Goal: Information Seeking & Learning: Find specific fact

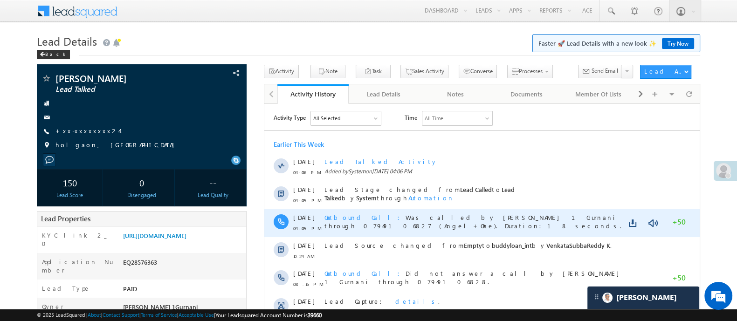
click at [348, 219] on span "Outbound Call" at bounding box center [364, 217] width 81 height 8
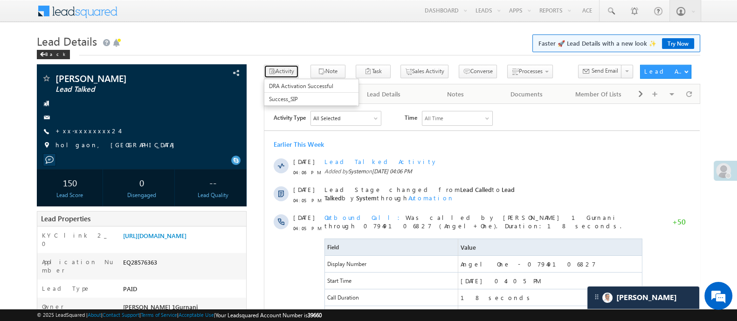
click at [291, 69] on button "Activity" at bounding box center [281, 72] width 35 height 14
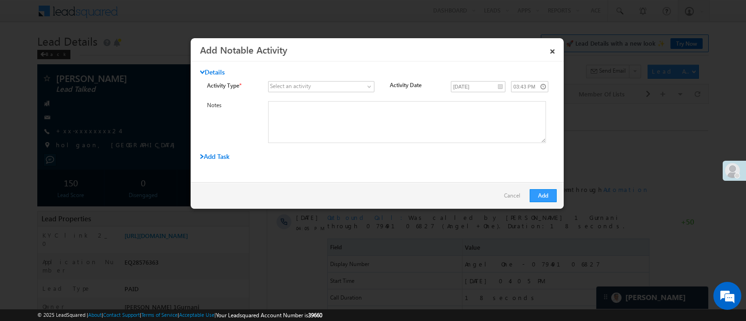
click at [305, 87] on div "Select an activity" at bounding box center [290, 86] width 41 height 8
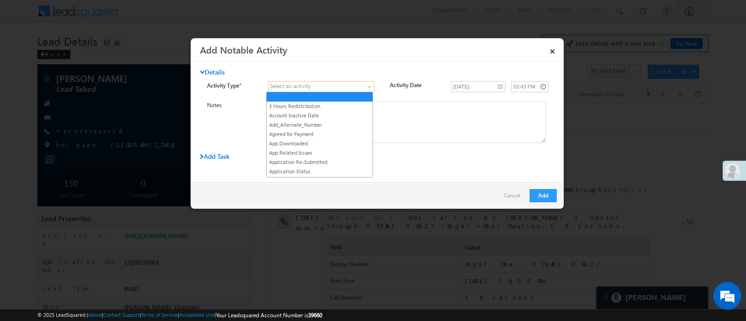
click at [364, 85] on link at bounding box center [321, 86] width 106 height 11
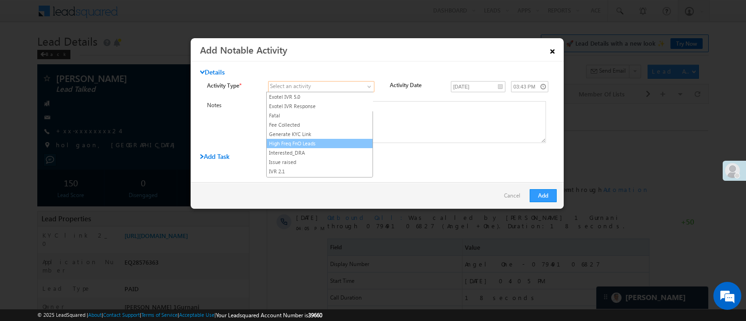
click at [551, 45] on link "×" at bounding box center [553, 49] width 16 height 16
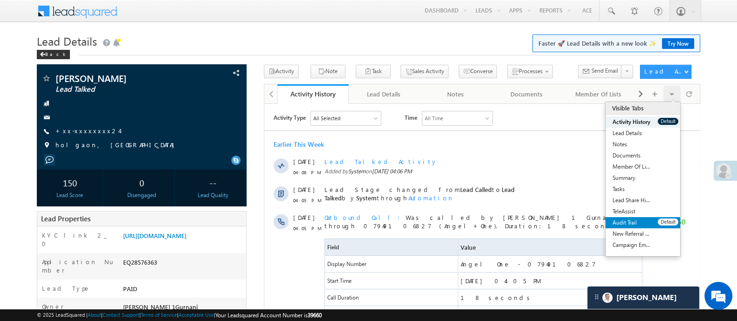
click at [631, 225] on link "Audit Trail" at bounding box center [632, 222] width 52 height 11
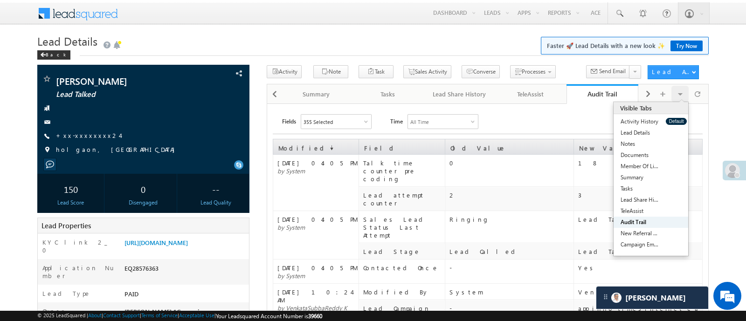
click at [458, 118] on div "All Time" at bounding box center [443, 122] width 70 height 14
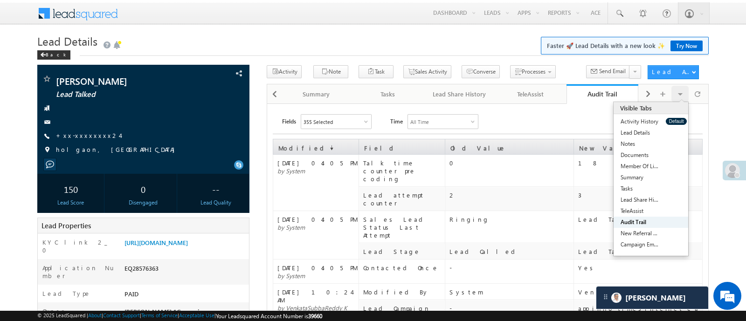
click at [683, 94] on div "Visible Tabs Activity History Default Lead Details Default Notes Default Docume…" at bounding box center [679, 94] width 17 height 16
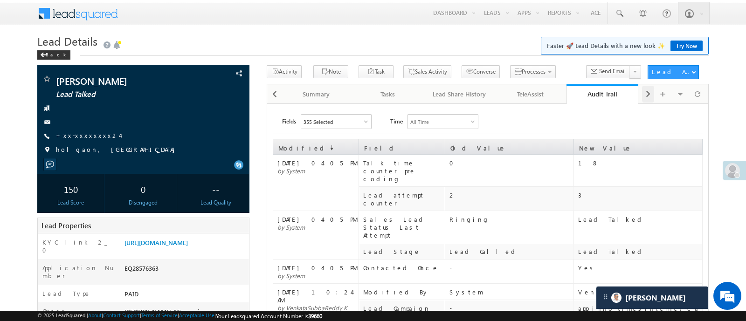
click at [645, 95] on span at bounding box center [648, 94] width 6 height 17
click at [646, 97] on div "Visible Tabs Activity History Default Lead Details Default Notes Default Docume…" at bounding box center [674, 93] width 64 height 18
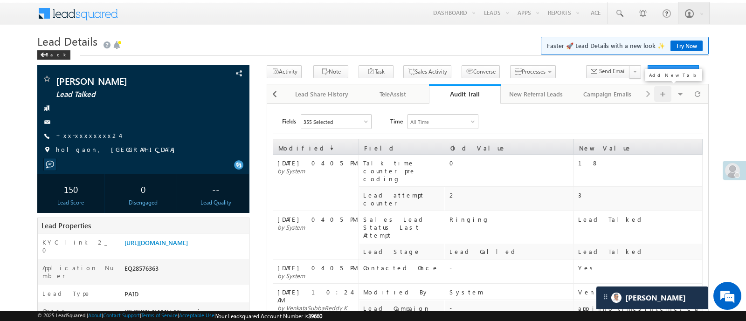
click at [662, 96] on span at bounding box center [663, 94] width 6 height 16
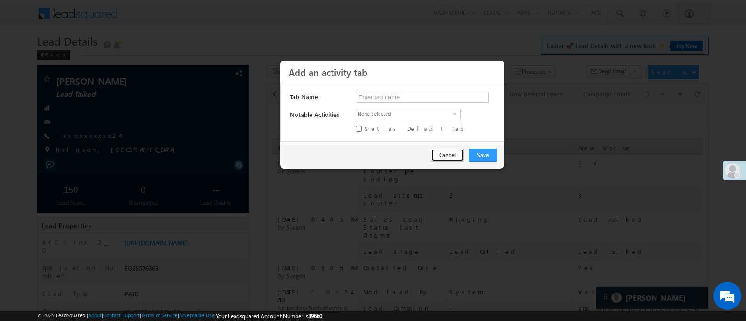
click at [452, 153] on button "Cancel" at bounding box center [447, 155] width 33 height 13
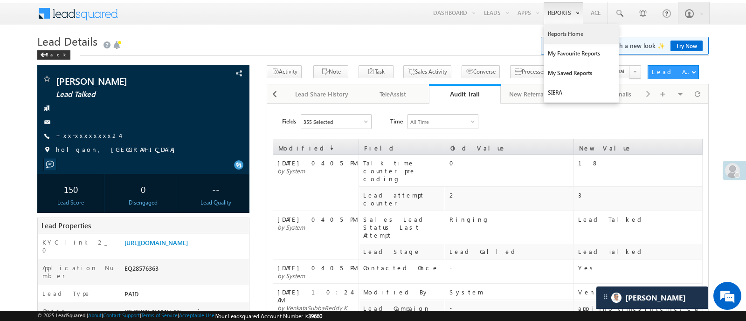
click at [571, 36] on link "Reports Home" at bounding box center [581, 34] width 75 height 20
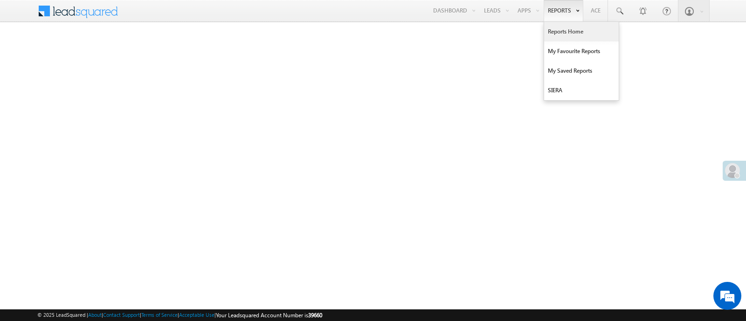
click at [558, 31] on link "Reports Home" at bounding box center [581, 32] width 75 height 20
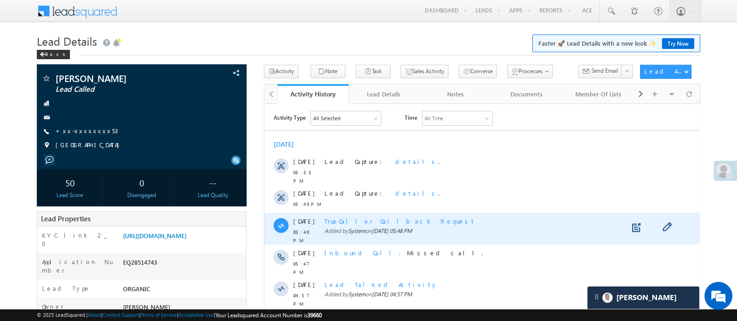
click at [373, 217] on span "TrueCaller Callback Request" at bounding box center [399, 221] width 151 height 8
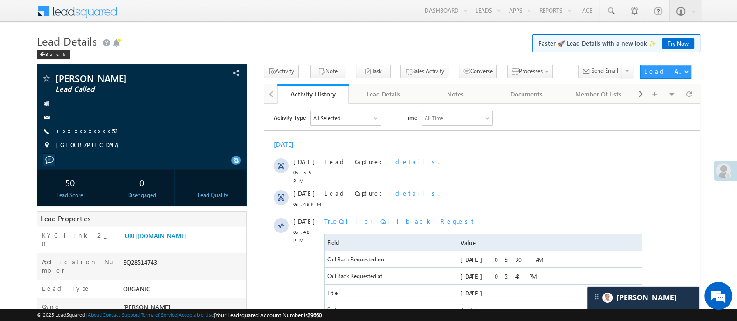
drag, startPoint x: 746, startPoint y: 115, endPoint x: 300, endPoint y: 64, distance: 448.7
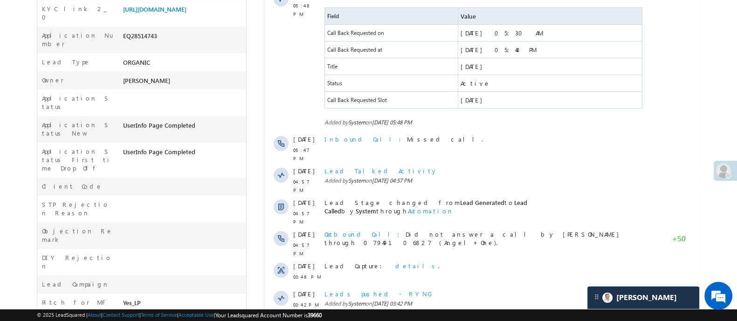
scroll to position [239, 0]
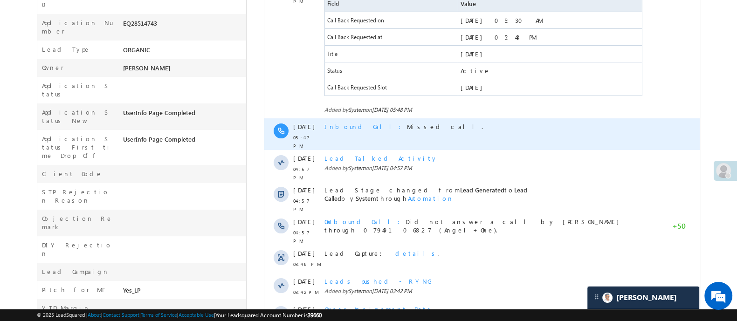
click at [348, 123] on span "Inbound Call" at bounding box center [365, 127] width 83 height 8
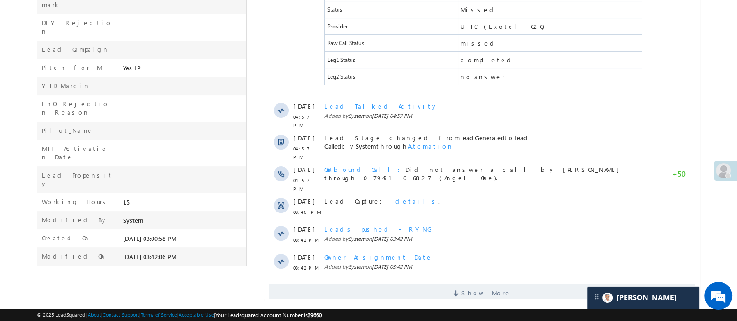
scroll to position [464, 0]
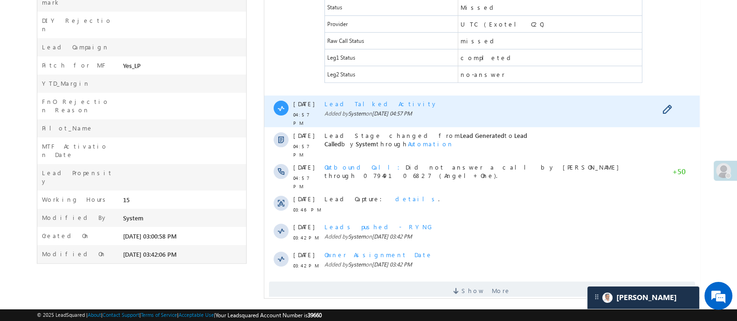
click at [353, 100] on span "Lead Talked Activity" at bounding box center [380, 104] width 113 height 8
click at [358, 100] on span "Lead Talked Activity" at bounding box center [380, 104] width 113 height 8
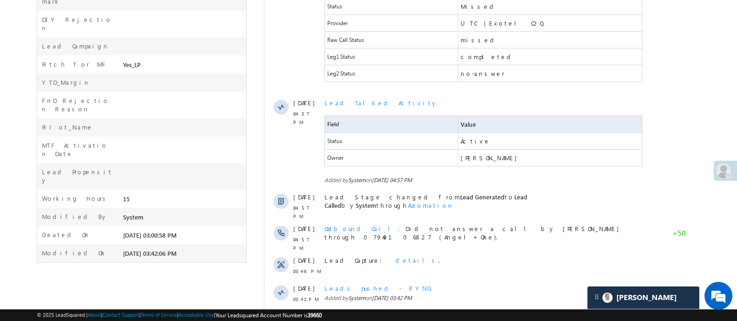
scroll to position [466, 0]
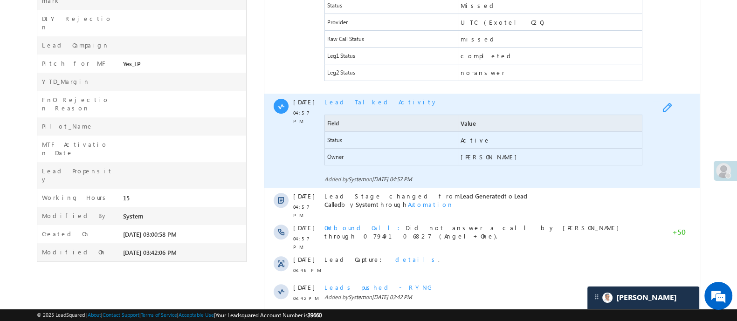
click at [665, 104] on span at bounding box center [669, 108] width 14 height 11
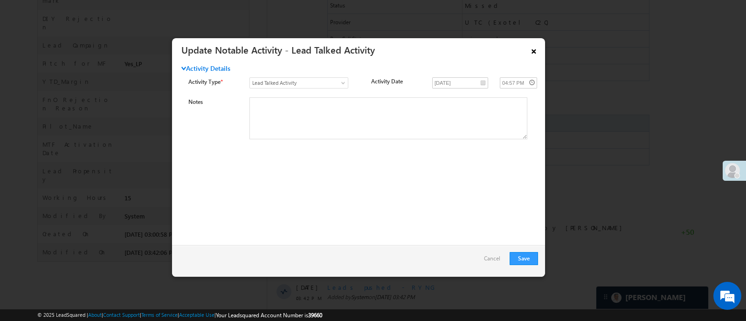
click at [527, 46] on link "×" at bounding box center [534, 49] width 16 height 16
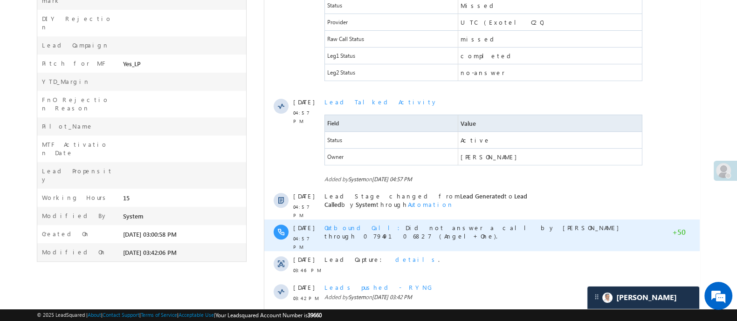
click at [354, 224] on span "Outbound Call" at bounding box center [364, 228] width 81 height 8
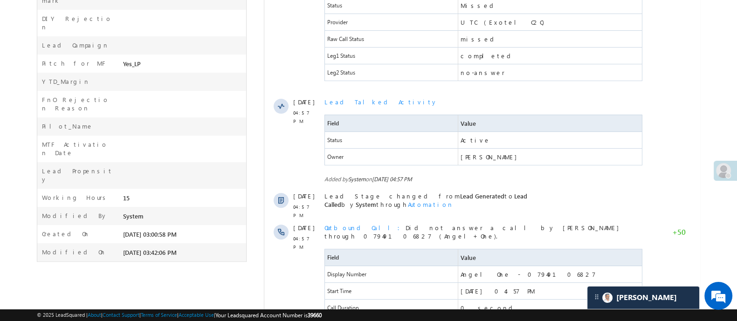
scroll to position [720, 0]
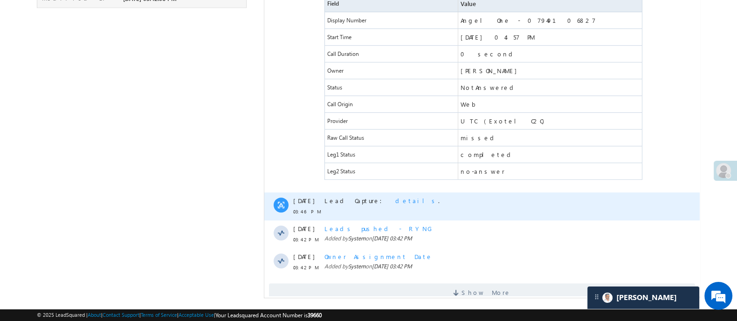
click at [395, 197] on span "details" at bounding box center [416, 201] width 43 height 8
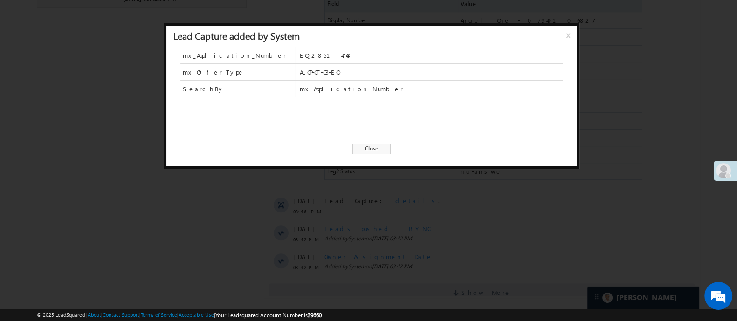
click at [382, 152] on span "Close" at bounding box center [372, 149] width 38 height 10
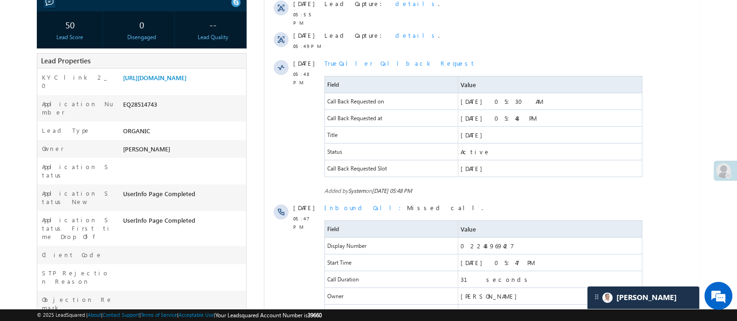
scroll to position [0, 0]
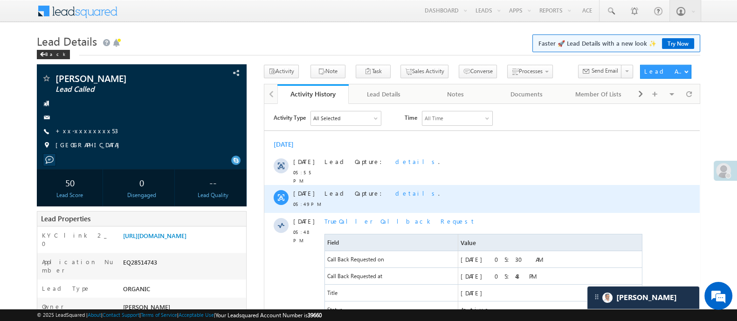
click at [395, 189] on span "details" at bounding box center [416, 193] width 43 height 8
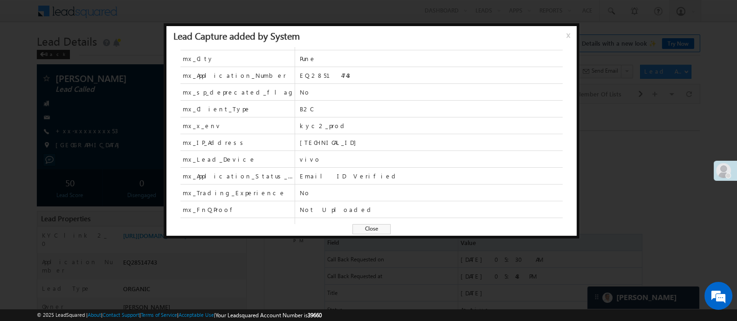
scroll to position [84, 0]
click at [567, 35] on span "x" at bounding box center [570, 38] width 7 height 17
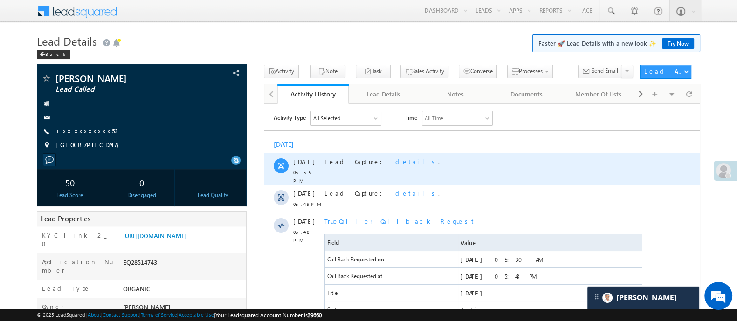
click at [395, 159] on span "details" at bounding box center [416, 161] width 43 height 8
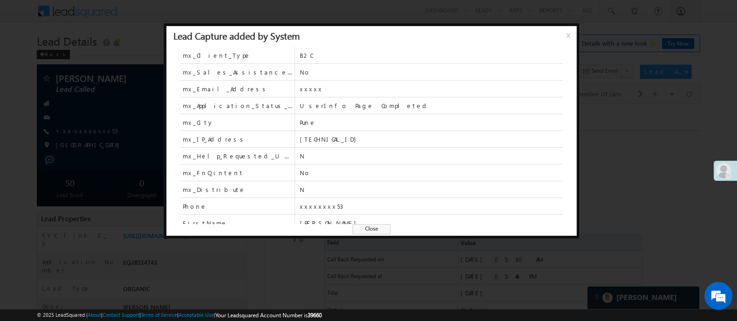
click at [565, 35] on div "Lead Capture added by System x" at bounding box center [371, 36] width 410 height 21
click at [567, 35] on span "x" at bounding box center [570, 38] width 7 height 17
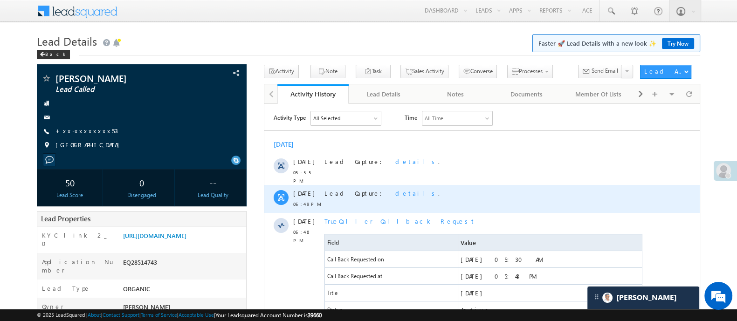
click at [395, 189] on span "details" at bounding box center [416, 193] width 43 height 8
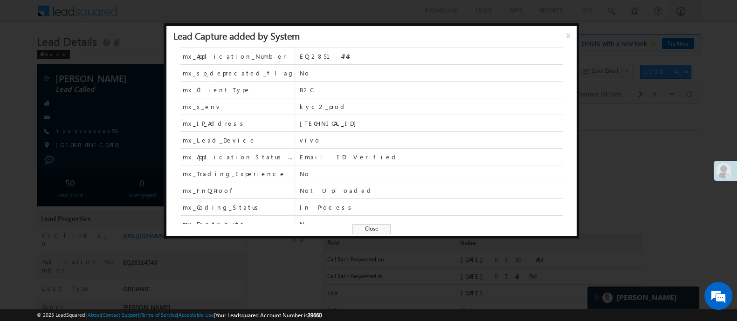
scroll to position [0, 0]
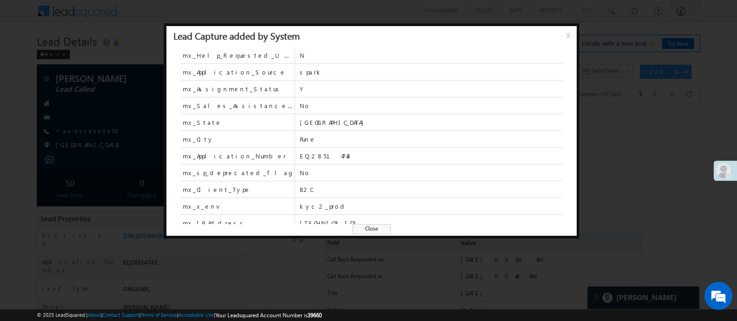
click at [568, 37] on span "x" at bounding box center [570, 38] width 7 height 17
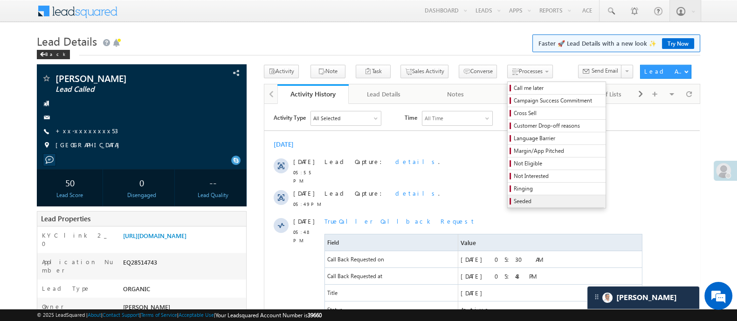
click at [520, 199] on span "Seeded" at bounding box center [558, 201] width 89 height 8
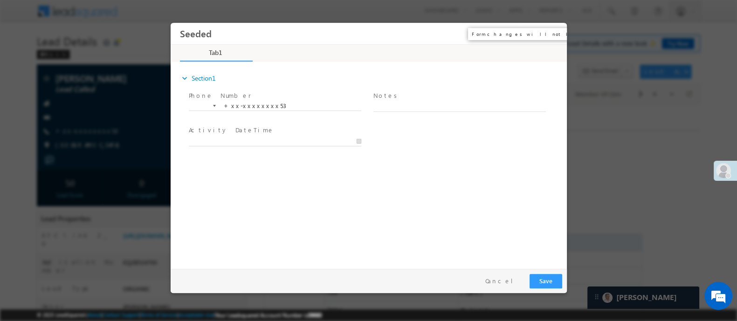
click at [555, 30] on button "×" at bounding box center [553, 33] width 16 height 17
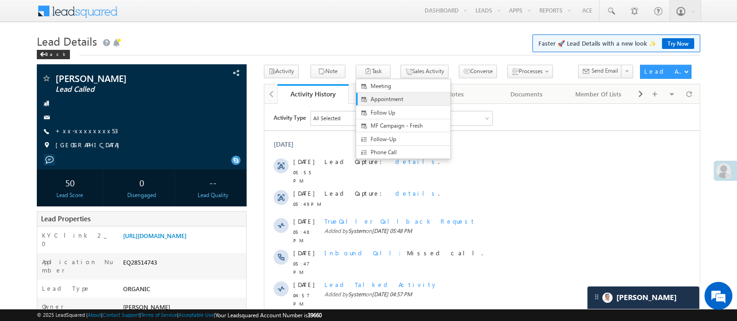
click at [397, 101] on span "Appointment" at bounding box center [411, 99] width 81 height 8
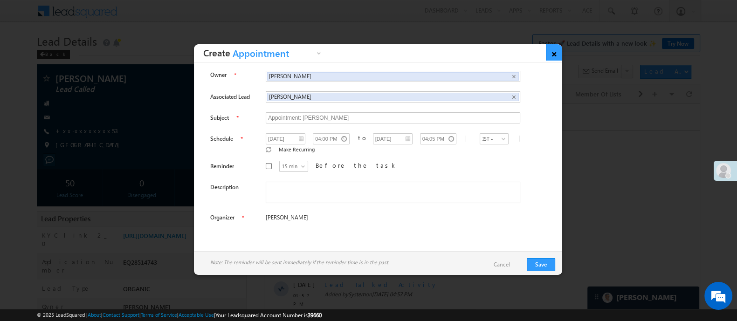
click at [553, 54] on link "×" at bounding box center [554, 52] width 16 height 16
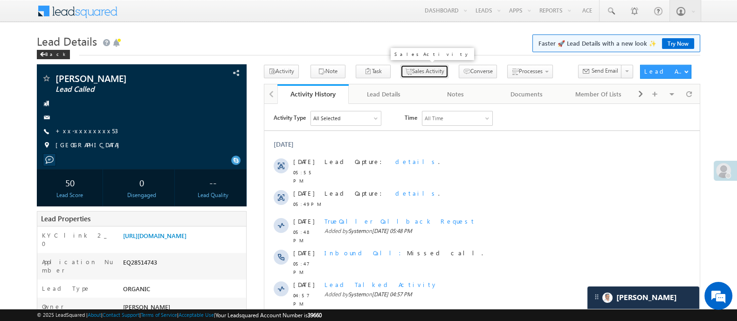
click at [401, 75] on button "Sales Activity" at bounding box center [425, 72] width 48 height 14
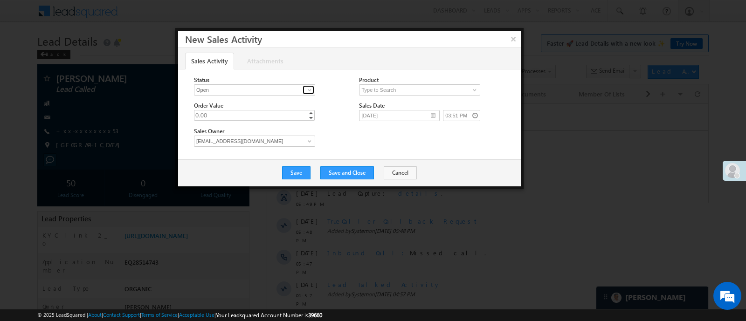
click at [308, 87] on span at bounding box center [309, 89] width 7 height 7
click at [330, 87] on div "Status Open Won Lost Open 3 results are available, use up and down arrow keys t…" at bounding box center [272, 86] width 157 height 20
click at [309, 90] on span at bounding box center [309, 89] width 7 height 7
click at [471, 87] on span at bounding box center [474, 89] width 7 height 7
click at [328, 106] on div "Order Value 0.00 0 Increment Decrement" at bounding box center [272, 111] width 157 height 20
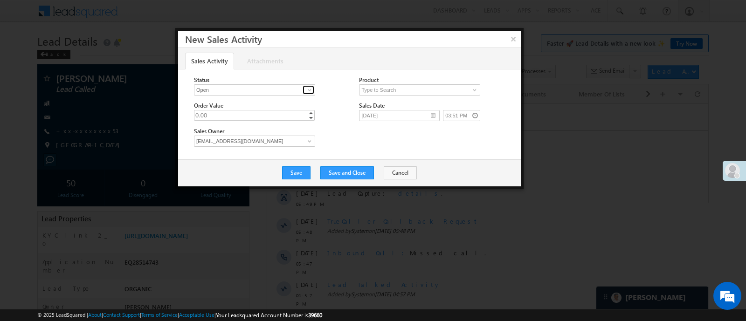
click at [304, 92] on link at bounding box center [309, 89] width 12 height 9
click at [290, 100] on link "Open" at bounding box center [255, 101] width 122 height 11
type input "1"
click at [308, 114] on link "Increment" at bounding box center [310, 113] width 7 height 5
click at [518, 41] on button "×" at bounding box center [512, 39] width 15 height 16
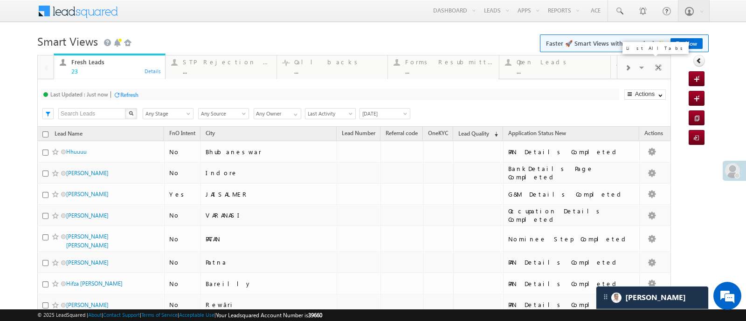
click at [638, 68] on span at bounding box center [642, 69] width 9 height 20
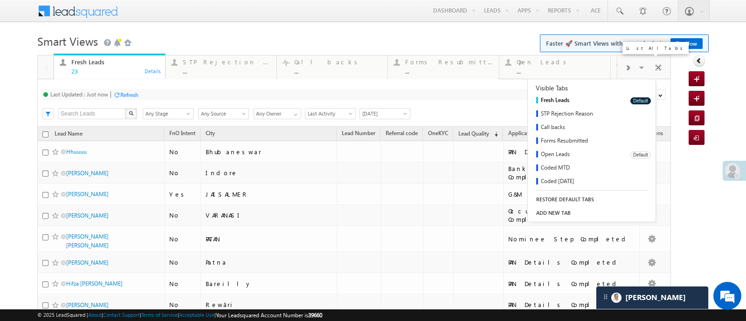
click at [564, 154] on link "Open Leads" at bounding box center [576, 155] width 96 height 14
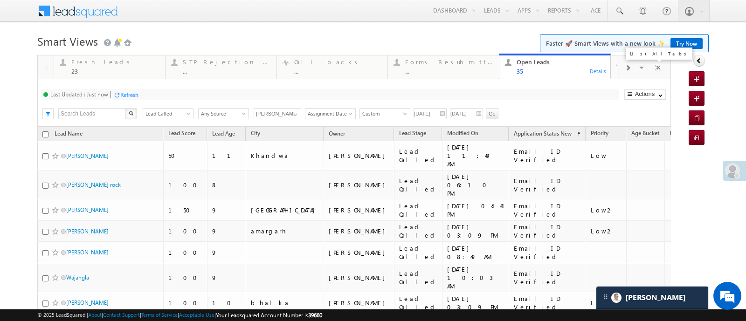
click at [638, 67] on span at bounding box center [642, 69] width 9 height 20
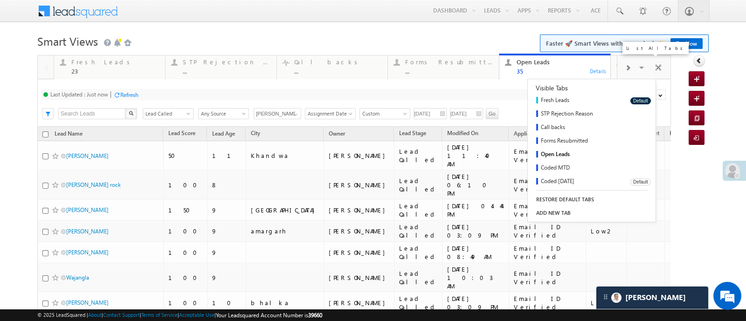
click at [562, 180] on link "Coded Today" at bounding box center [576, 182] width 96 height 14
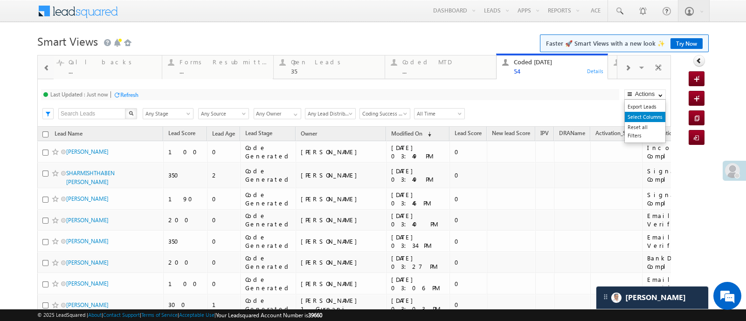
click at [634, 114] on link "Select Columns" at bounding box center [645, 117] width 41 height 10
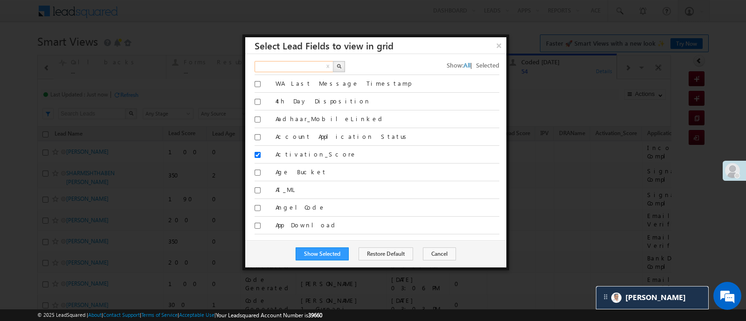
click at [311, 63] on input "text" at bounding box center [295, 66] width 80 height 11
type input "kyc"
click at [341, 66] on button "button" at bounding box center [339, 66] width 12 height 11
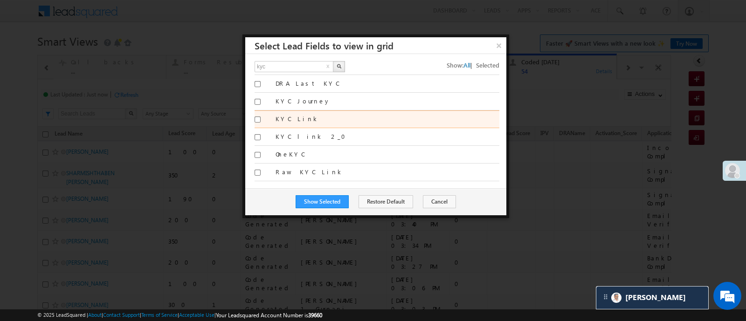
click at [257, 115] on div at bounding box center [262, 121] width 14 height 13
click at [257, 119] on input "KYC Link" at bounding box center [258, 120] width 6 height 6
checkbox input "true"
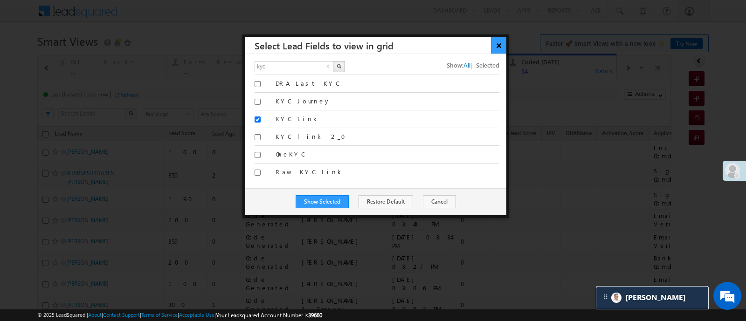
click at [502, 43] on button "×" at bounding box center [498, 45] width 15 height 16
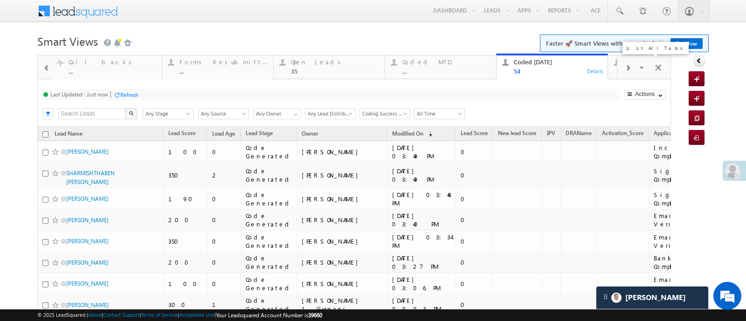
click at [638, 69] on span at bounding box center [642, 69] width 9 height 20
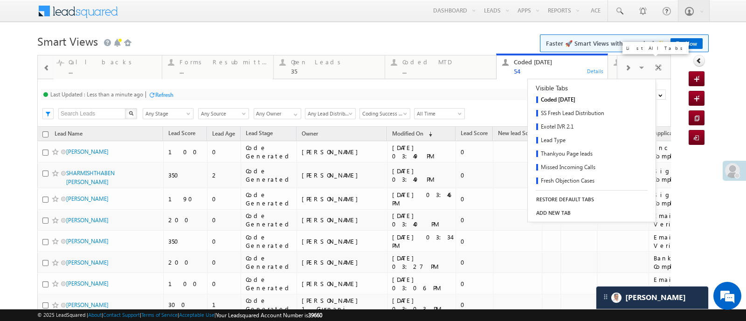
scroll to position [163, 0]
click at [569, 139] on link "Leads connected pre coding" at bounding box center [576, 141] width 96 height 14
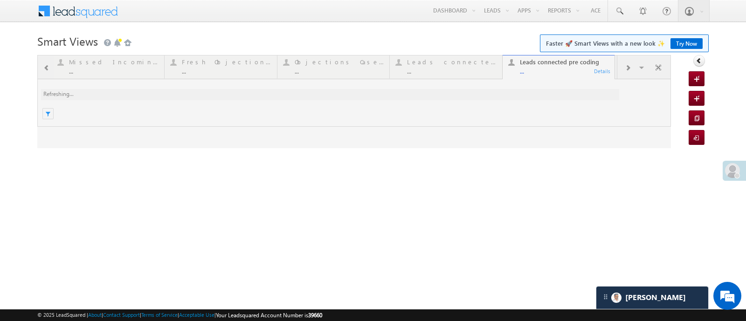
scroll to position [0, 0]
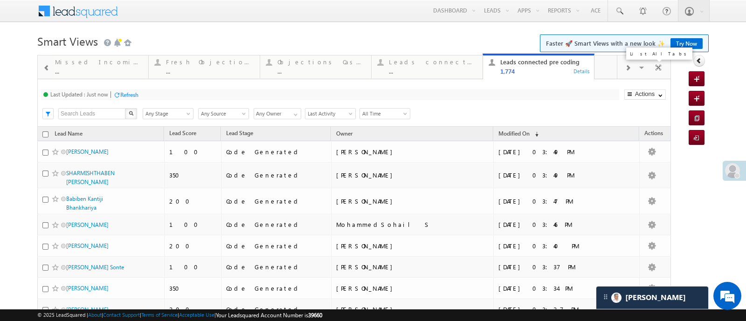
click at [638, 70] on span at bounding box center [642, 69] width 9 height 20
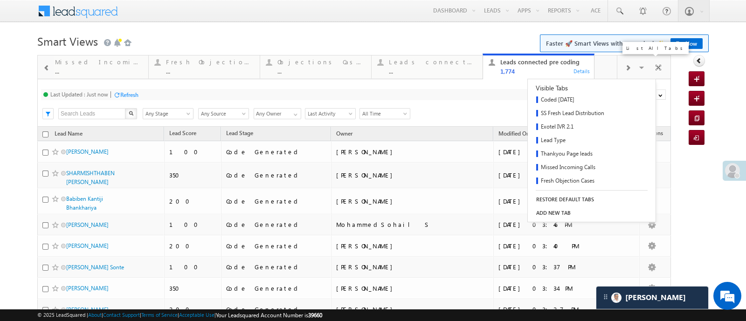
scroll to position [163, 0]
click at [586, 124] on link "Leads connected post coding" at bounding box center [576, 127] width 96 height 14
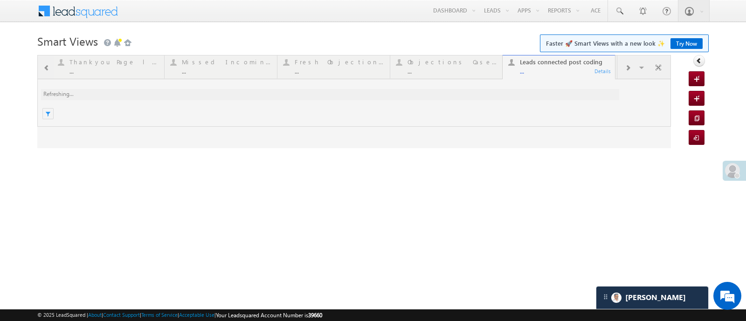
scroll to position [0, 0]
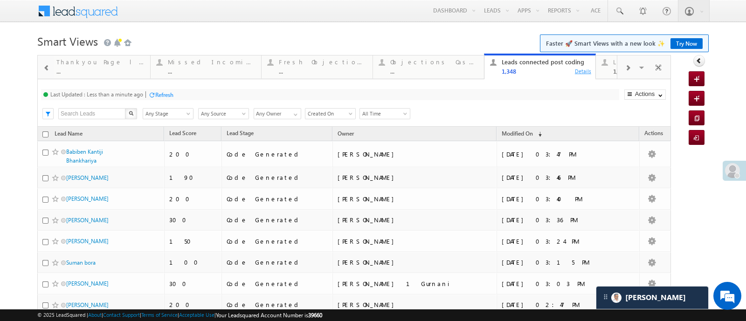
click at [585, 71] on div "Details" at bounding box center [583, 71] width 18 height 8
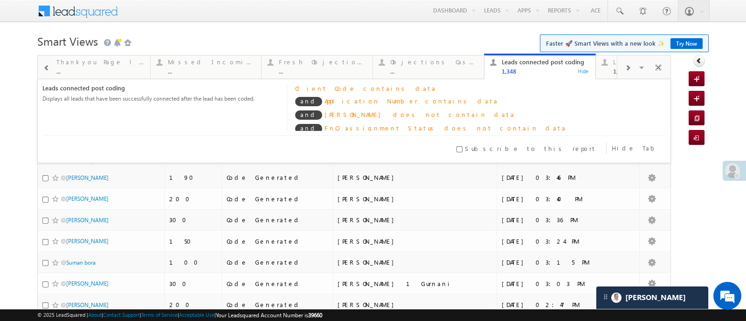
scroll to position [19, 0]
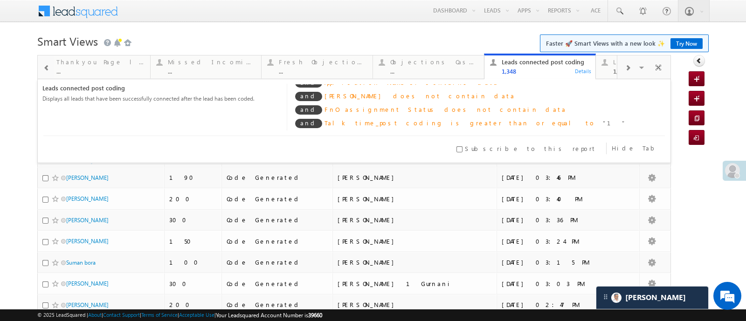
click at [482, 42] on h1 "Smart Views Getting Started Faster 🚀 Smart Views with a new look ✨ Try Now" at bounding box center [372, 40] width 671 height 18
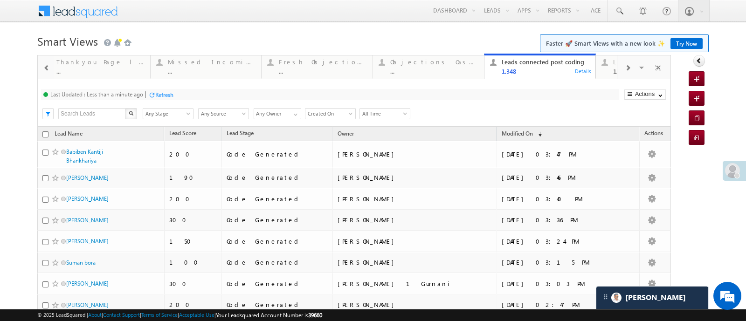
click at [629, 68] on div at bounding box center [627, 67] width 21 height 21
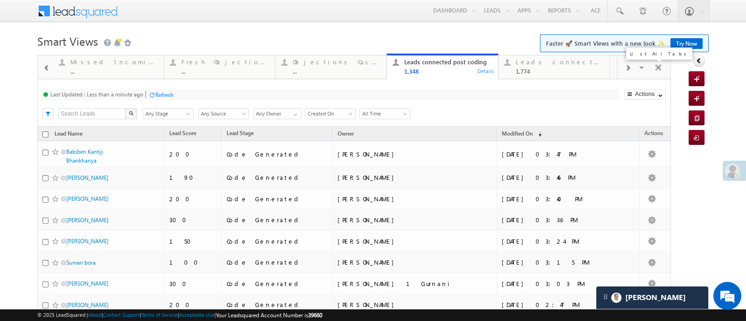
click at [638, 68] on span at bounding box center [642, 69] width 9 height 20
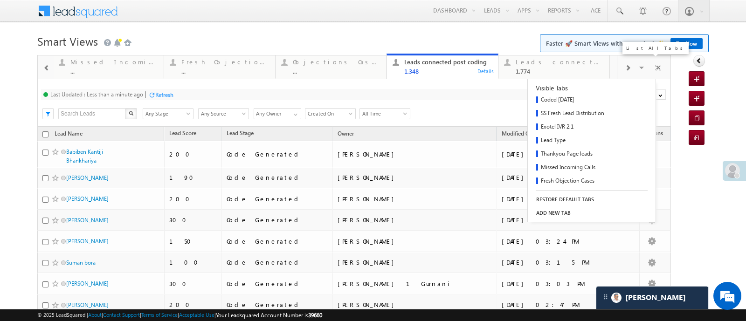
scroll to position [163, 0]
click at [462, 113] on div "Search X Lead Stage Any Stage Any Stage Lead Source Any Source Any Source Owner…" at bounding box center [362, 113] width 617 height 14
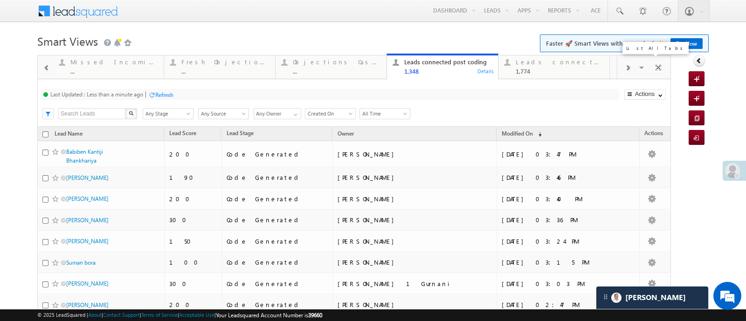
click at [638, 65] on span at bounding box center [642, 69] width 9 height 20
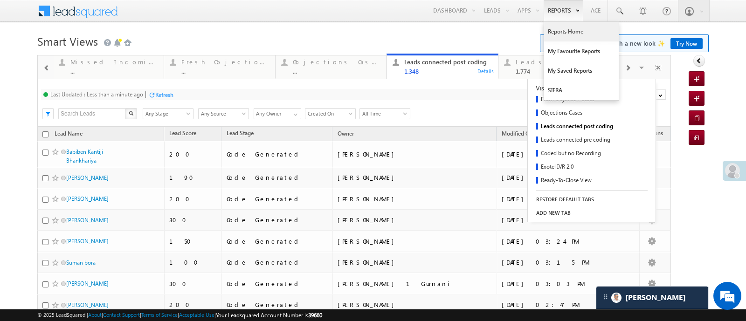
click at [553, 31] on link "Reports Home" at bounding box center [581, 32] width 75 height 20
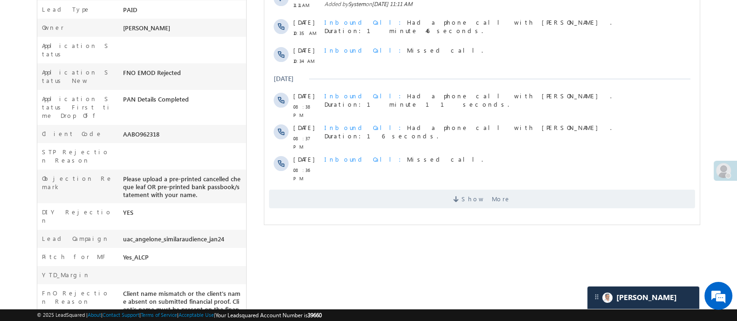
scroll to position [283, 0]
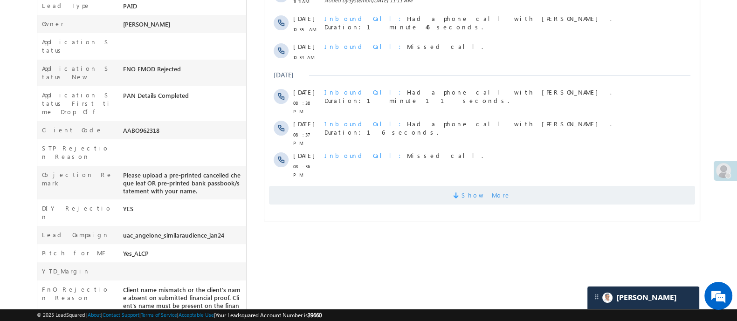
click at [529, 186] on span "Show More" at bounding box center [482, 195] width 426 height 19
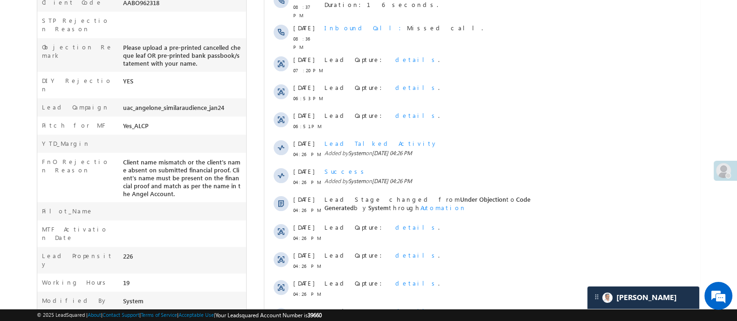
scroll to position [473, 0]
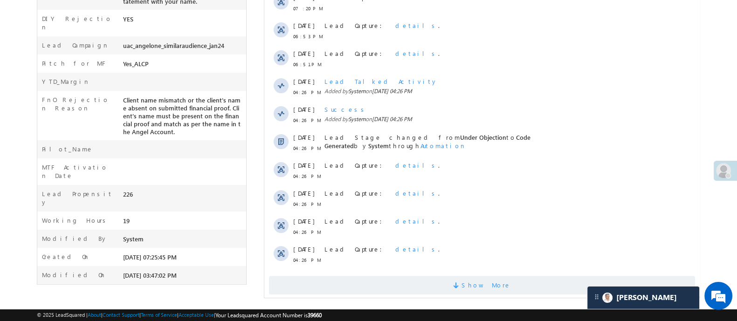
click at [498, 281] on span "Show More" at bounding box center [485, 285] width 49 height 19
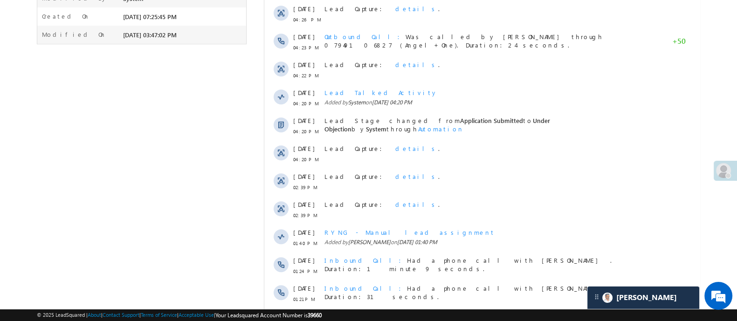
scroll to position [753, 0]
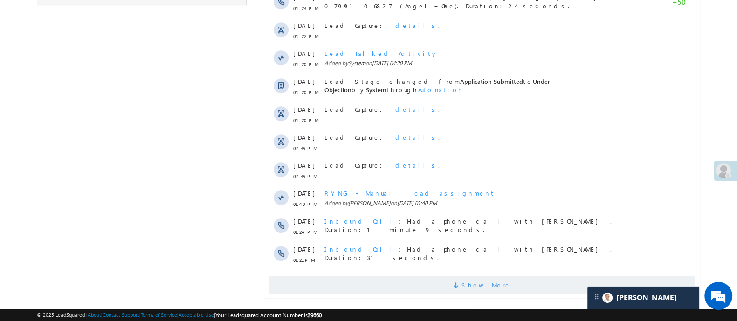
click at [526, 276] on span "Show More" at bounding box center [482, 285] width 426 height 19
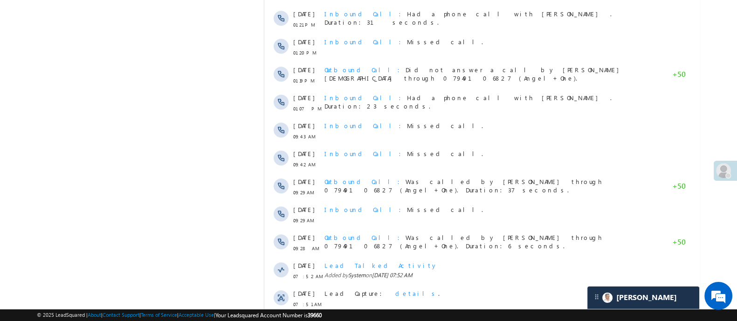
scroll to position [1032, 0]
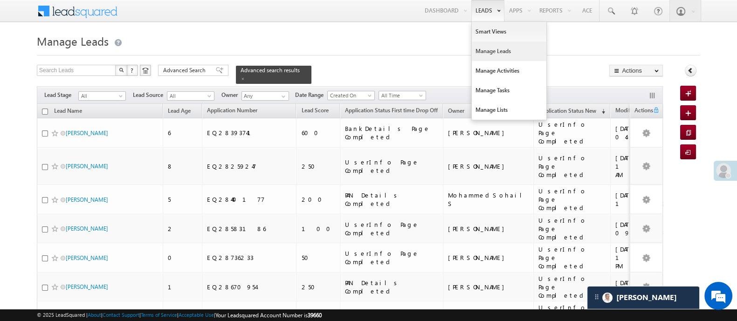
click at [498, 52] on link "Manage Leads" at bounding box center [509, 51] width 75 height 20
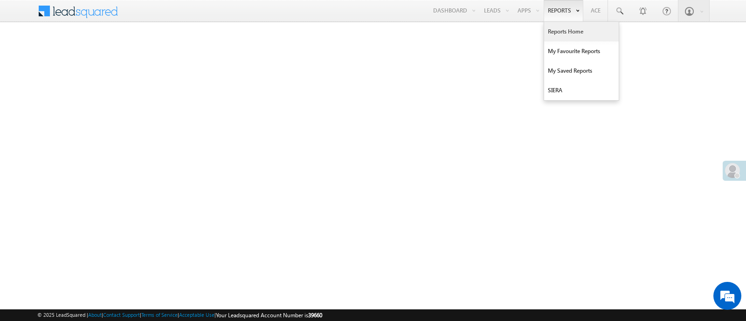
click at [550, 29] on link "Reports Home" at bounding box center [581, 32] width 75 height 20
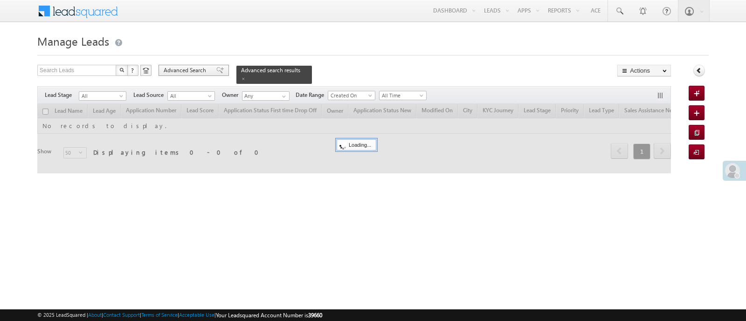
click at [183, 69] on span "Advanced Search" at bounding box center [186, 70] width 45 height 8
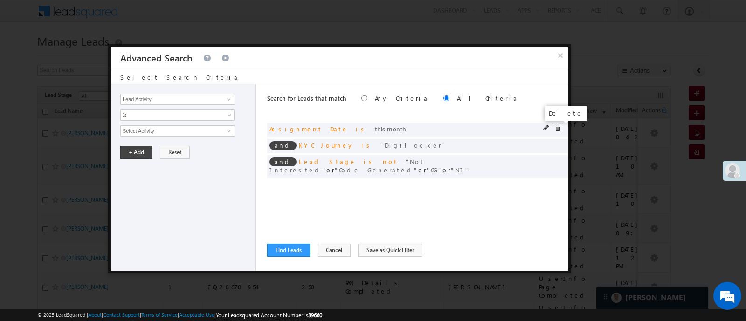
click at [557, 127] on span at bounding box center [557, 128] width 7 height 7
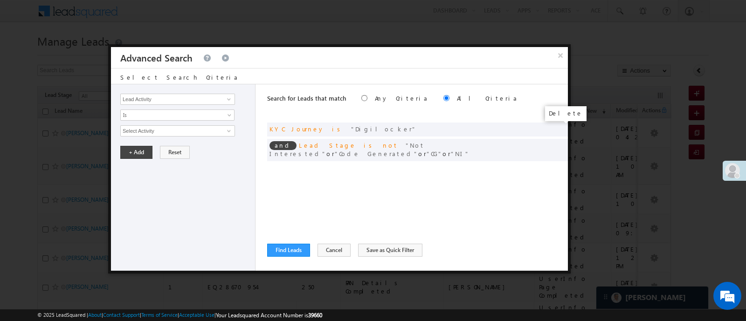
click at [0, 0] on span at bounding box center [0, 0] width 0 height 0
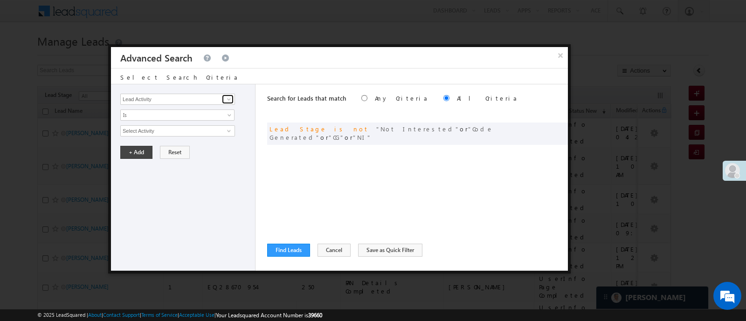
click at [231, 99] on span at bounding box center [228, 99] width 7 height 7
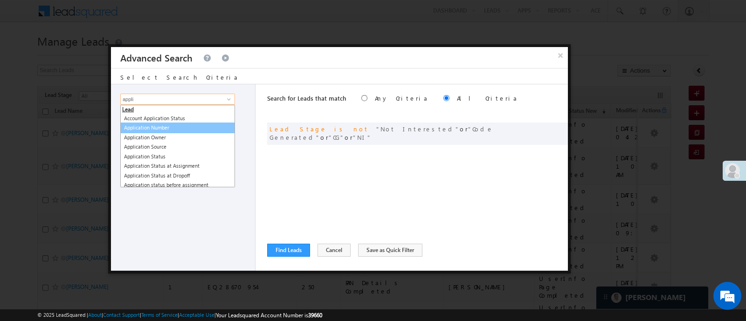
click at [189, 131] on link "Application Number" at bounding box center [177, 128] width 115 height 11
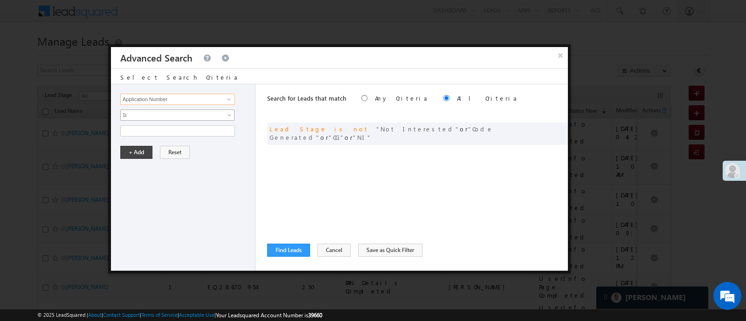
type input "Application Number"
click at [195, 116] on span "Is" at bounding box center [171, 115] width 101 height 8
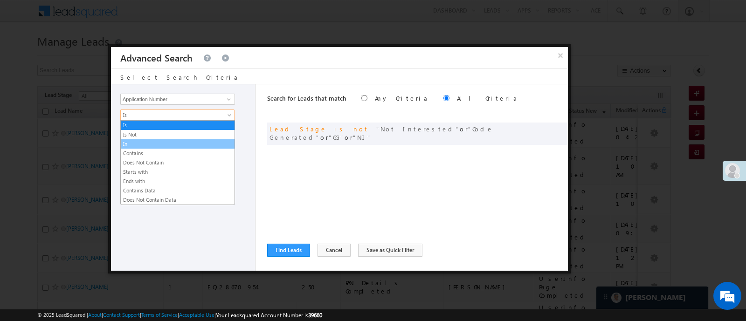
click at [182, 142] on link "In" at bounding box center [178, 144] width 114 height 8
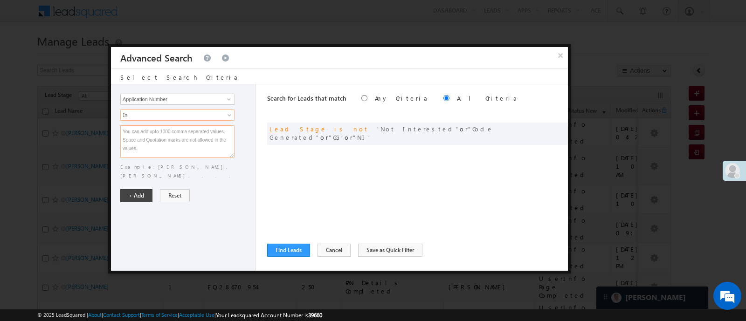
click at [182, 142] on textarea at bounding box center [177, 141] width 114 height 33
paste textarea "EQ28160178 EQ28594987 EQ28317773 EQ28432188 EQ20133558 EQ28574548"
click at [182, 142] on textarea "EQ28160178 EQ28594987 EQ28317773 EQ28432188 EQ20133558 EQ28574548" at bounding box center [177, 141] width 114 height 33
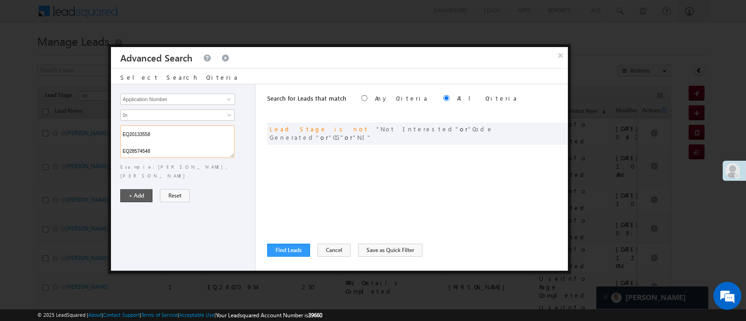
type textarea "EQ28160178 EQ28594987 EQ28317773 EQ28432188 EQ20133558 EQ28574548"
click at [133, 189] on button "+ Add" at bounding box center [136, 195] width 32 height 13
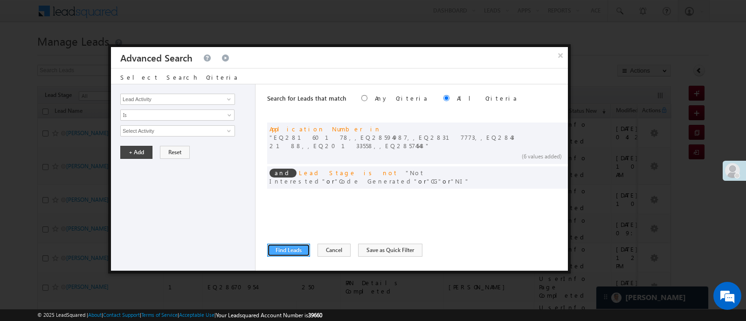
click at [284, 249] on button "Find Leads" at bounding box center [288, 250] width 43 height 13
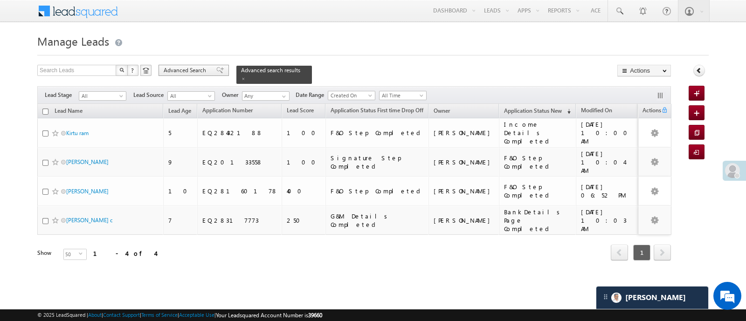
click at [194, 70] on span "Advanced Search" at bounding box center [186, 70] width 45 height 8
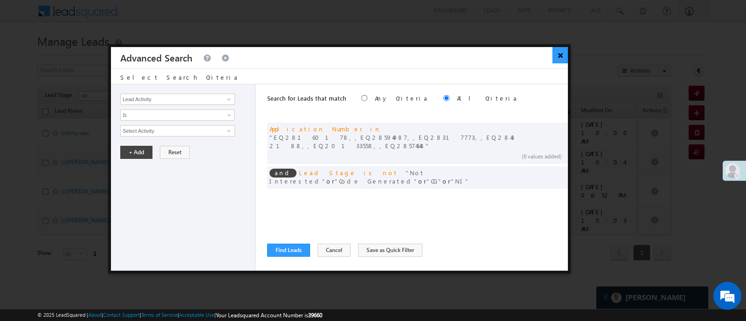
click at [561, 54] on button "×" at bounding box center [560, 55] width 15 height 16
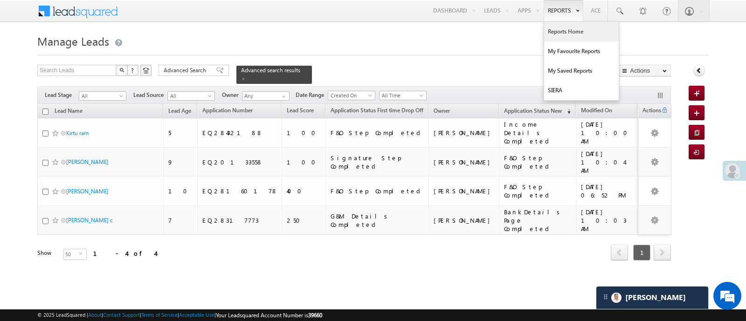
click at [566, 31] on link "Reports Home" at bounding box center [581, 32] width 75 height 20
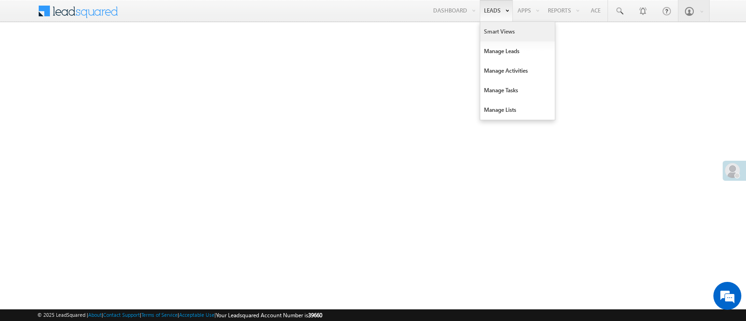
click at [493, 38] on link "Smart Views" at bounding box center [517, 32] width 75 height 20
click at [502, 27] on link "Smart Views" at bounding box center [517, 32] width 75 height 20
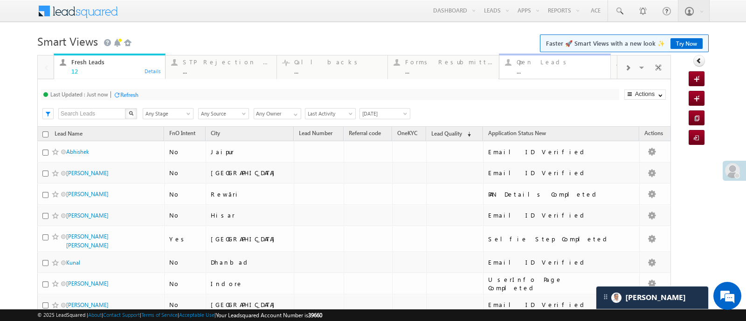
click at [573, 66] on div "Open Leads ..." at bounding box center [561, 65] width 88 height 18
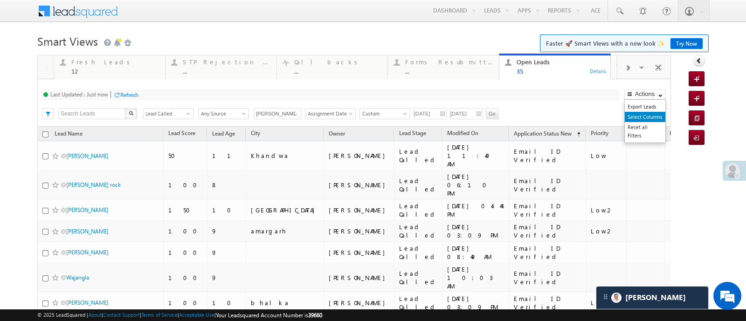
click at [645, 113] on link "Select Columns" at bounding box center [645, 117] width 41 height 10
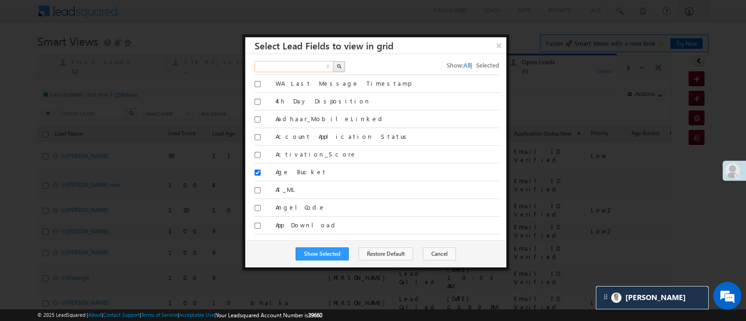
click at [306, 63] on input "text" at bounding box center [295, 66] width 80 height 11
type input "link"
click at [343, 67] on button "button" at bounding box center [339, 66] width 12 height 11
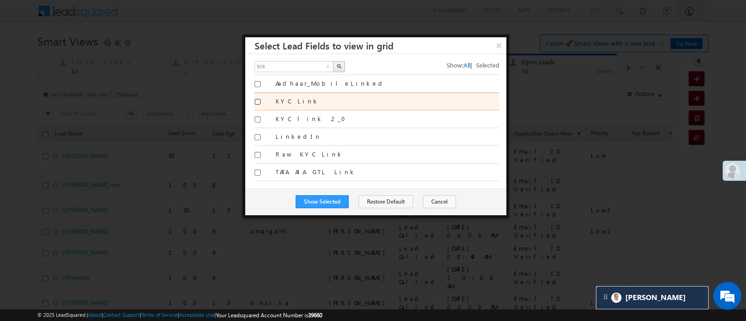
click at [257, 104] on input "KYC Link" at bounding box center [258, 102] width 6 height 6
checkbox input "true"
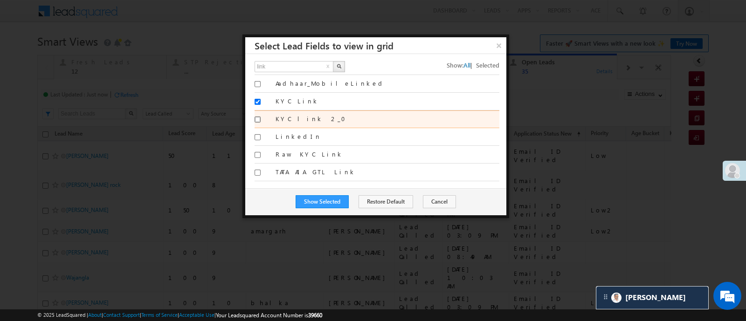
click at [258, 118] on input "KYC link 2_0" at bounding box center [258, 120] width 6 height 6
checkbox input "true"
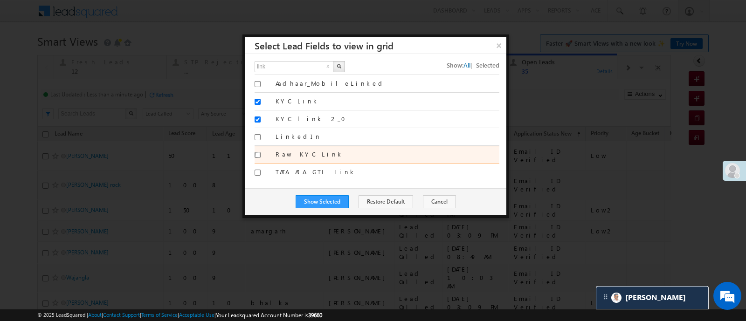
click at [259, 152] on input "Raw KYC Link" at bounding box center [258, 155] width 6 height 6
checkbox input "true"
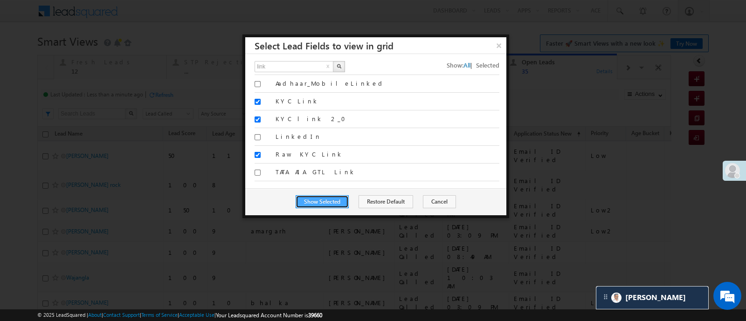
click at [326, 205] on button "Show Selected" at bounding box center [322, 201] width 53 height 13
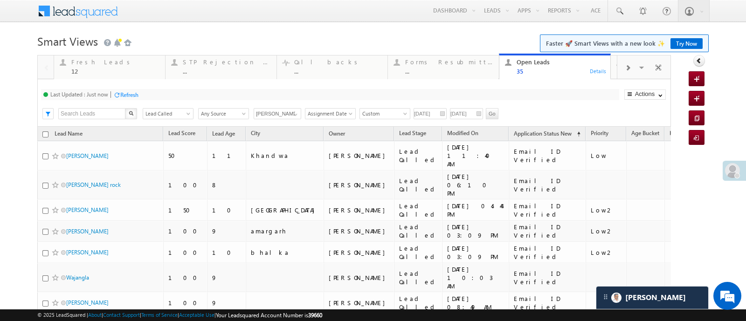
click at [685, 40] on link "Try Now" at bounding box center [687, 43] width 32 height 11
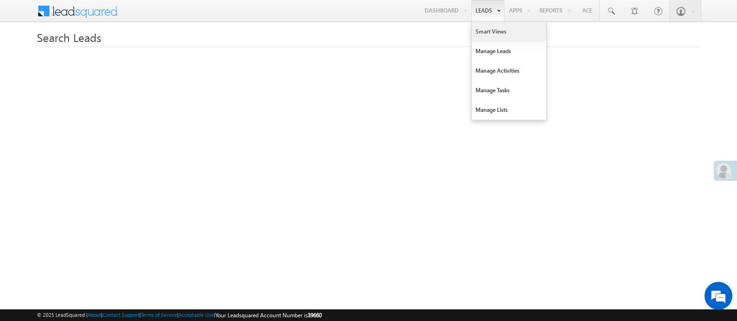
click at [487, 34] on link "Smart Views" at bounding box center [509, 32] width 75 height 20
